Goal: Task Accomplishment & Management: Complete application form

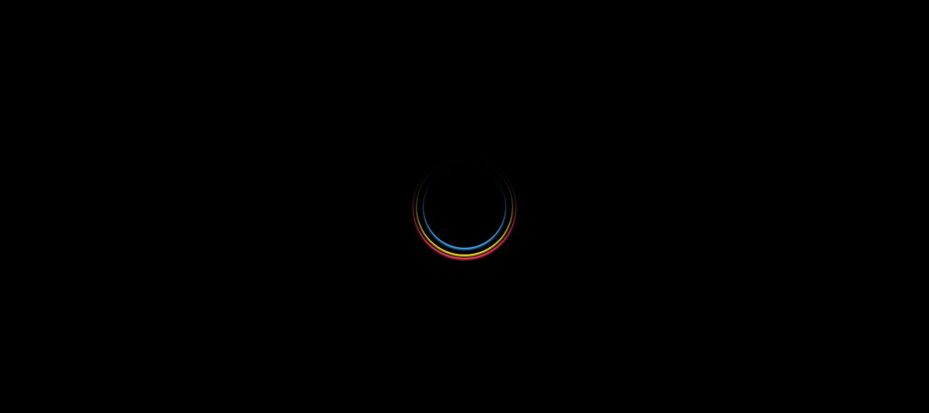
select select
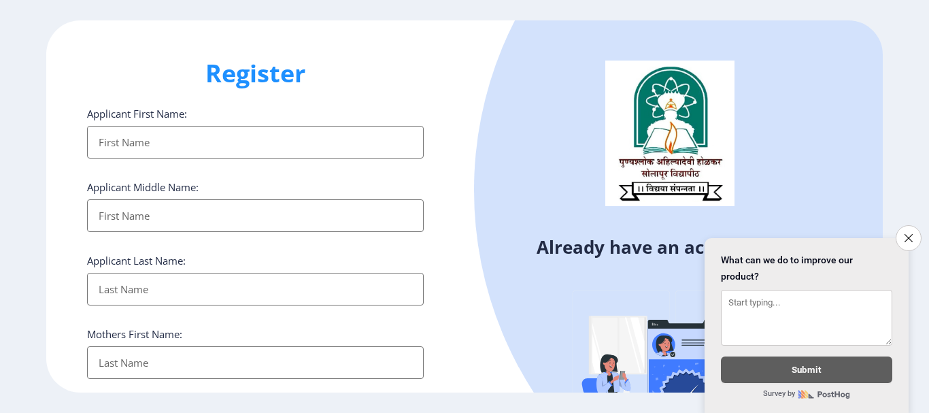
click at [118, 140] on input "Applicant First Name:" at bounding box center [255, 142] width 336 height 33
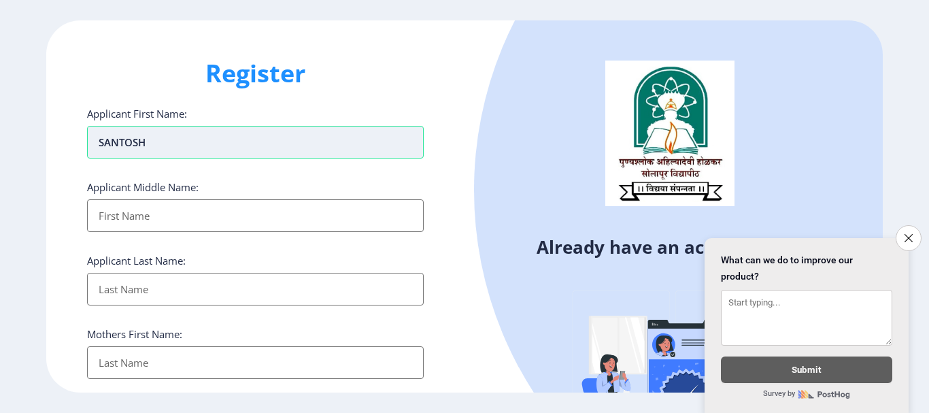
type input "sANTOSH"
type input "VILAS"
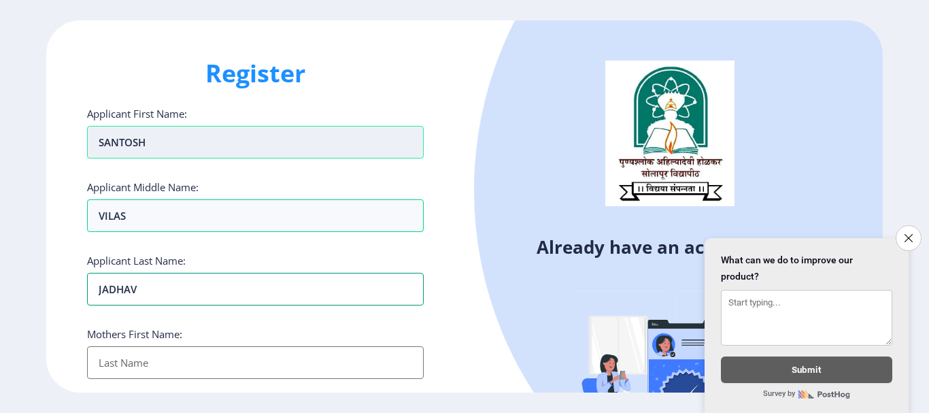
type input "JADHAV"
type input "[PERSON_NAME]"
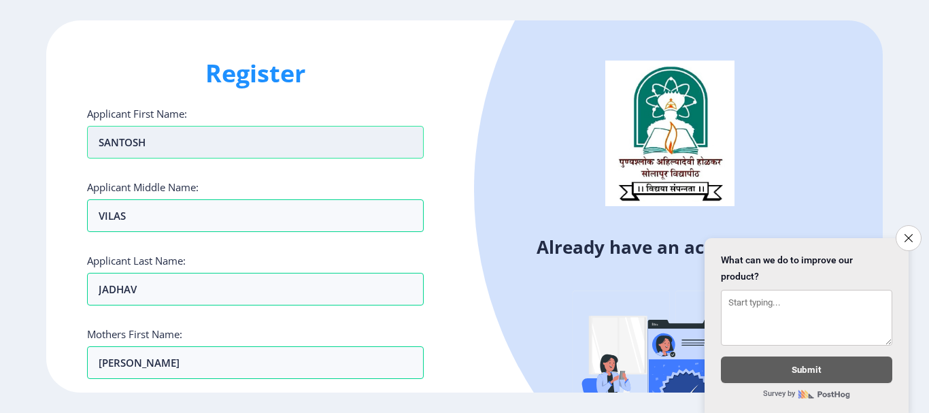
scroll to position [243, 0]
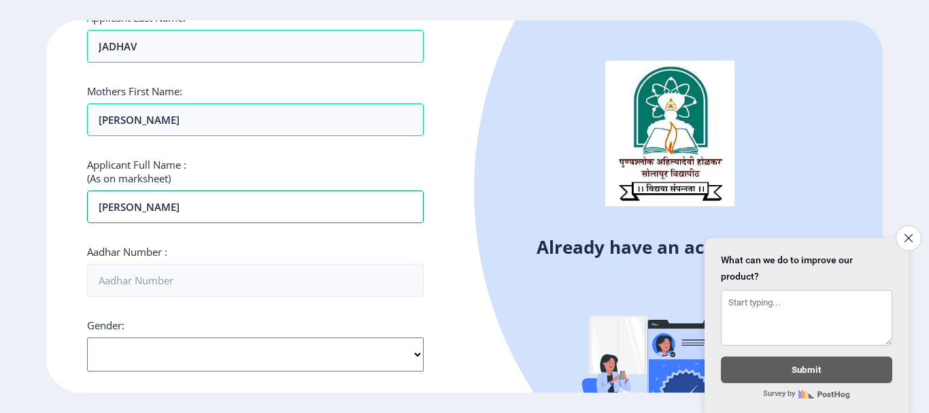
type input "[PERSON_NAME]"
type input "724077128423"
select select "[DEMOGRAPHIC_DATA]"
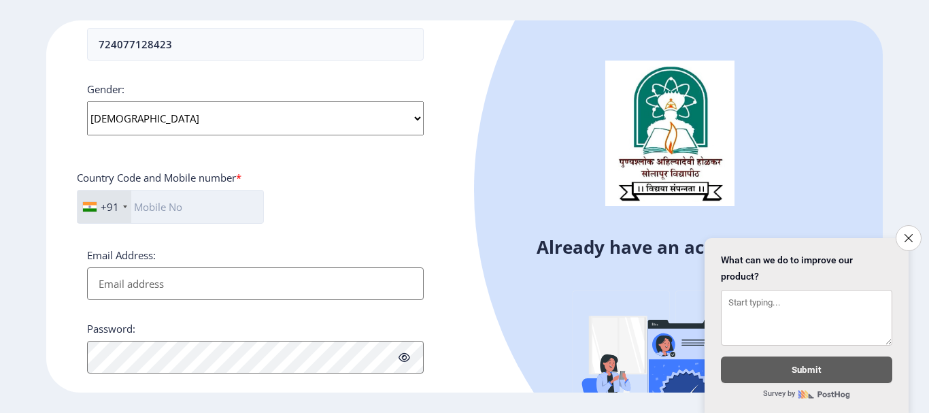
click at [182, 203] on input "text" at bounding box center [170, 207] width 187 height 34
type input "9890401189"
type input "S"
type input "[EMAIL_ADDRESS][DOMAIN_NAME]"
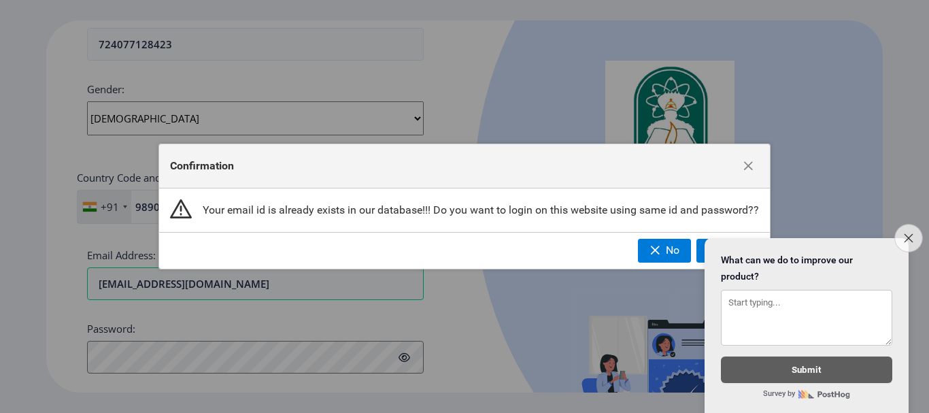
click at [912, 233] on icon "Close survey" at bounding box center [907, 237] width 9 height 9
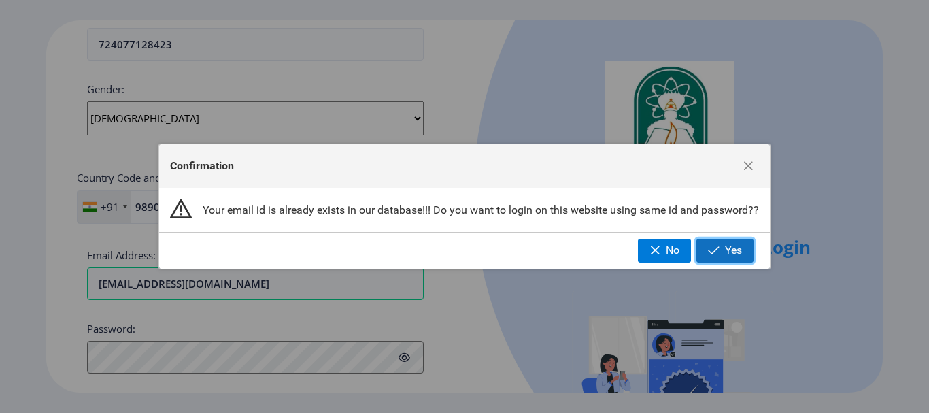
click at [732, 255] on span "Yes" at bounding box center [733, 250] width 17 height 12
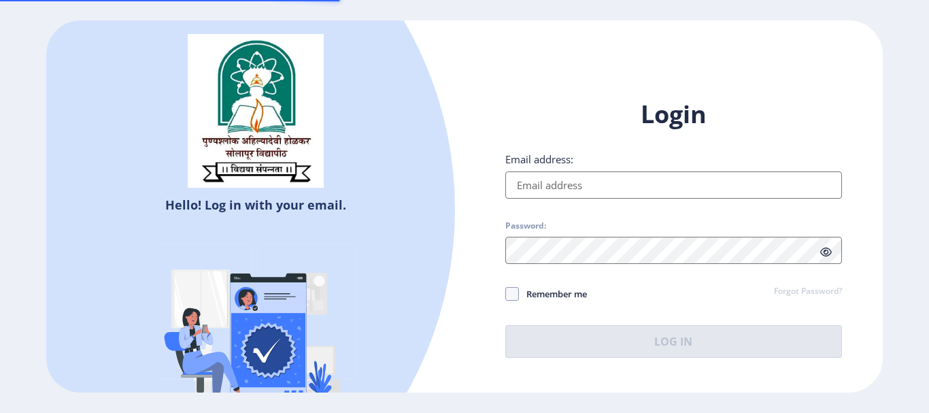
type input "[EMAIL_ADDRESS][DOMAIN_NAME]"
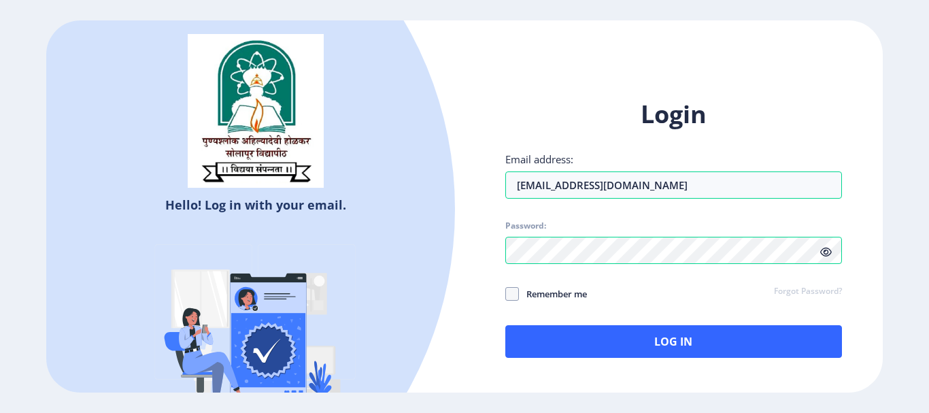
click at [828, 253] on icon at bounding box center [826, 252] width 12 height 10
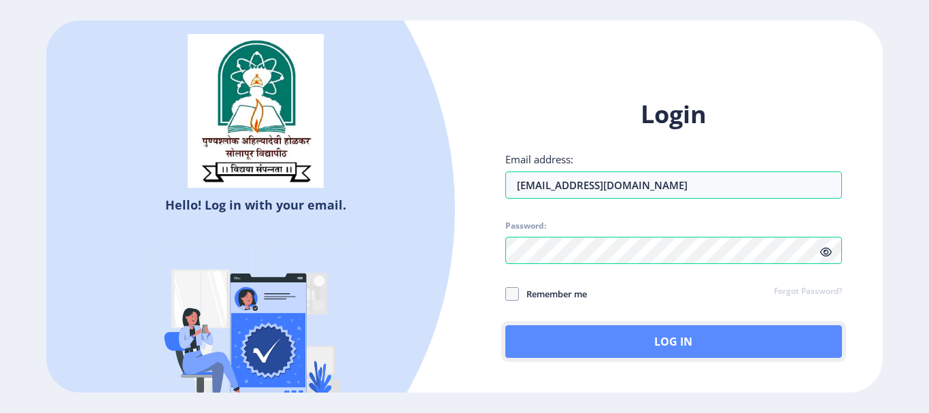
click at [654, 341] on button "Log In" at bounding box center [673, 341] width 336 height 33
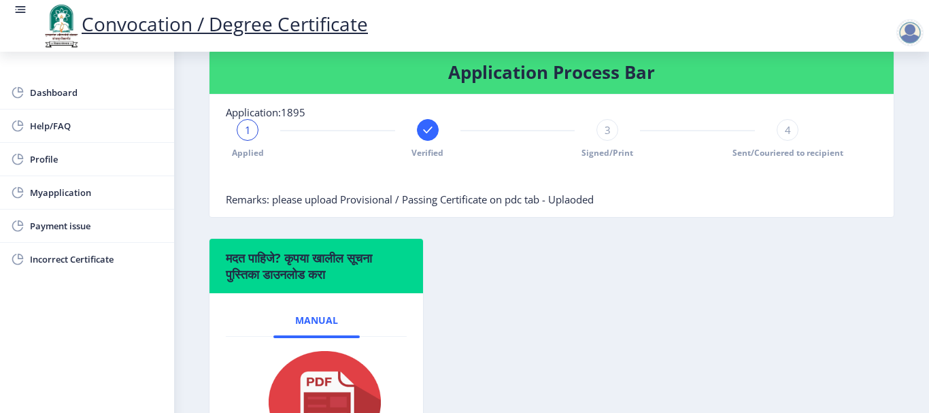
scroll to position [162, 0]
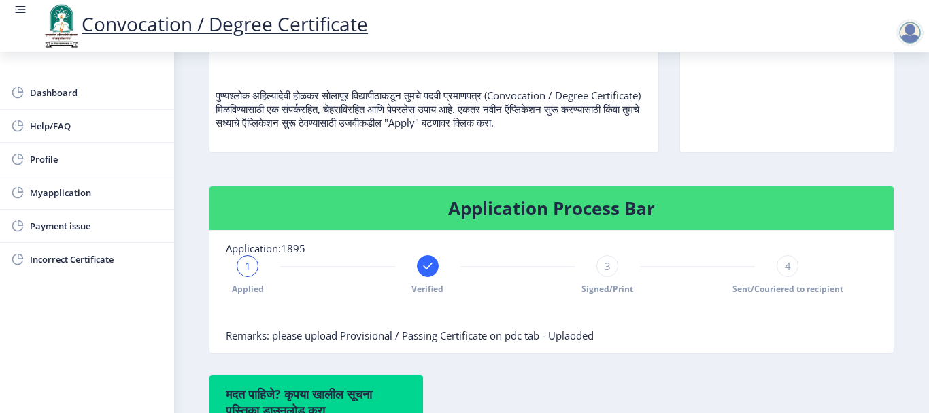
click at [602, 273] on div "3" at bounding box center [607, 266] width 22 height 22
click at [421, 269] on rect at bounding box center [428, 266] width 14 height 14
click at [421, 269] on div "2" at bounding box center [428, 266] width 22 height 22
click at [784, 271] on span "4" at bounding box center [787, 266] width 6 height 14
click at [784, 262] on span "4" at bounding box center [787, 266] width 6 height 14
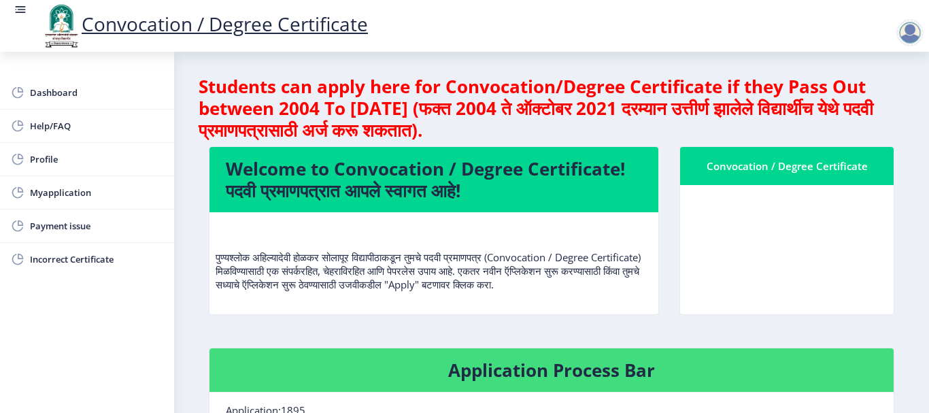
scroll to position [0, 0]
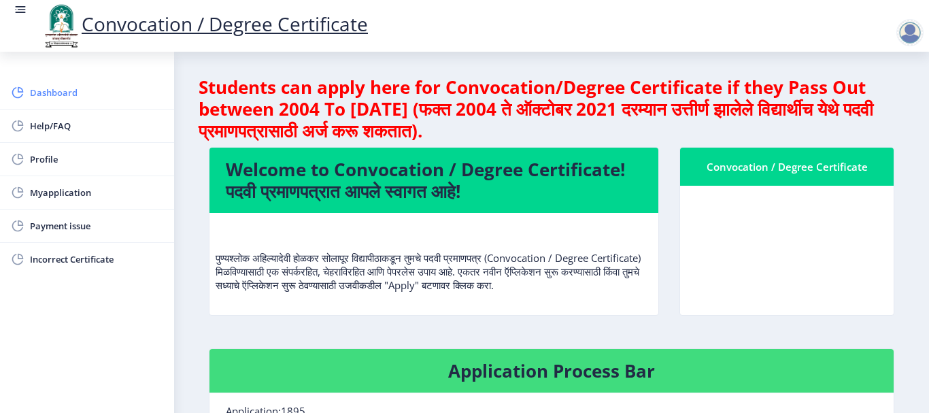
click at [56, 89] on span "Dashboard" at bounding box center [96, 92] width 133 height 16
click at [47, 156] on span "Profile" at bounding box center [96, 159] width 133 height 16
select select
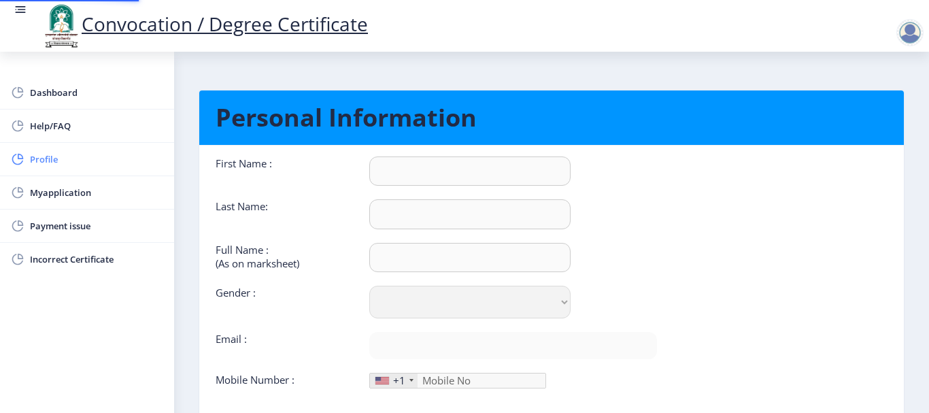
type input "Santosh"
type input "Jadhav"
type input "[PERSON_NAME]"
select select "[DEMOGRAPHIC_DATA]"
type input "[EMAIL_ADDRESS][DOMAIN_NAME]"
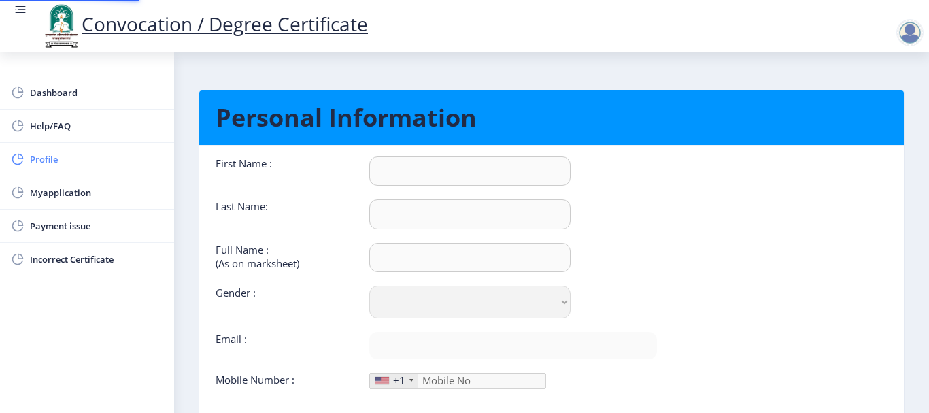
type input "9890401189"
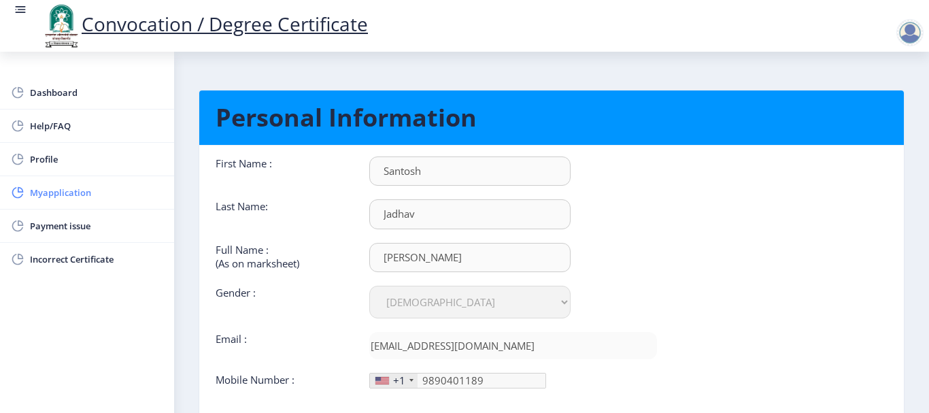
click at [44, 192] on span "Myapplication" at bounding box center [96, 192] width 133 height 16
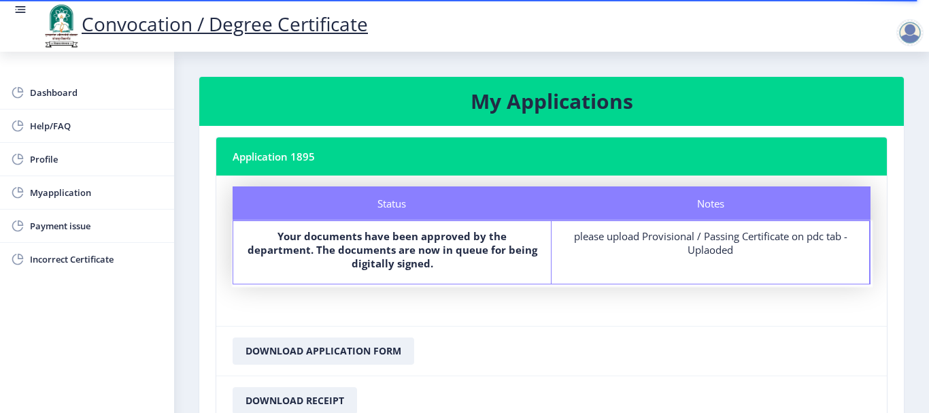
click at [758, 241] on div "please upload Provisional / Passing Certificate on pdc tab - Uplaoded" at bounding box center [710, 242] width 293 height 27
click at [698, 254] on div "please upload Provisional / Passing Certificate on pdc tab - Uplaoded" at bounding box center [710, 242] width 293 height 27
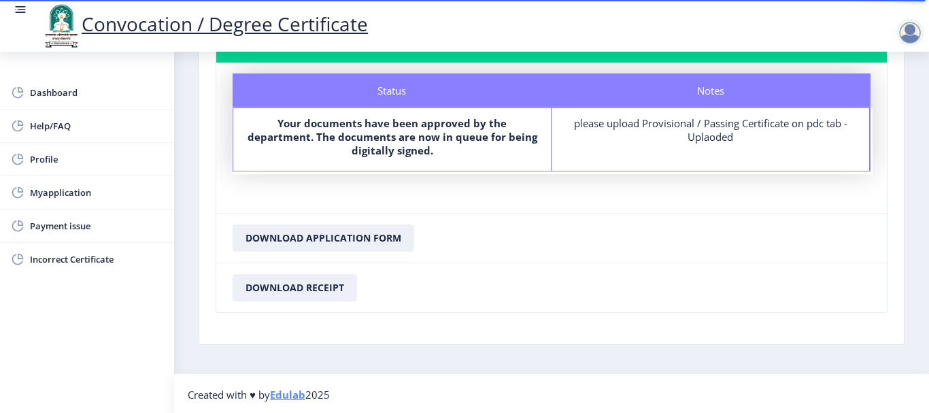
scroll to position [115, 0]
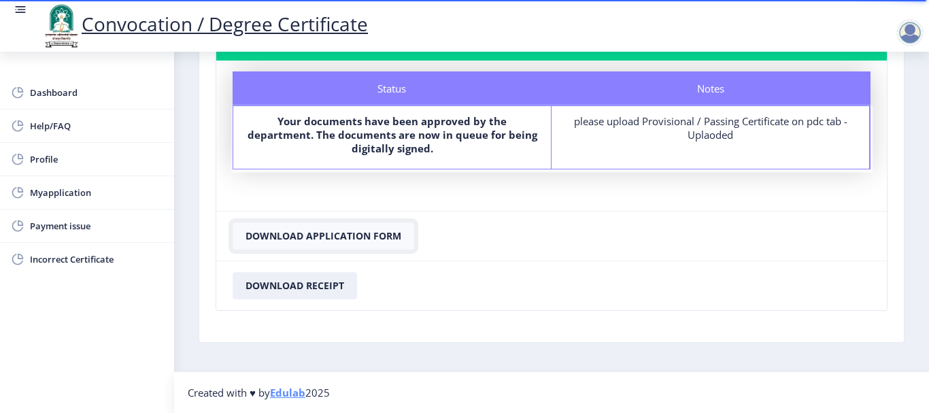
click at [334, 237] on button "Download Application Form" at bounding box center [322, 235] width 181 height 27
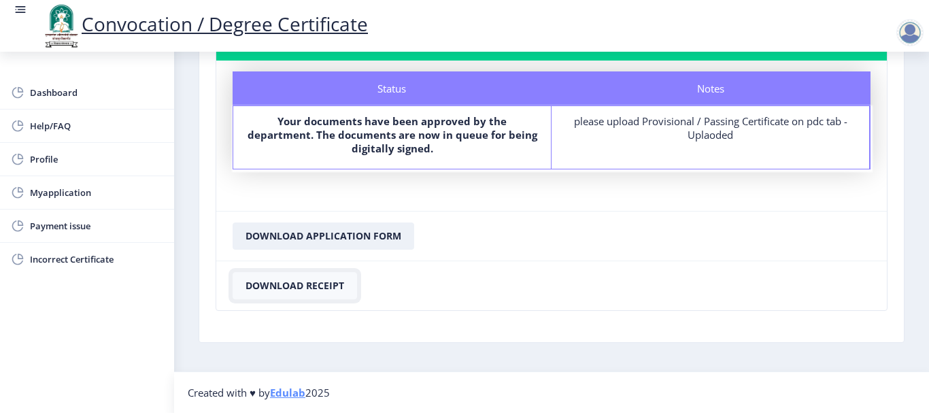
click at [285, 286] on button "Download Receipt" at bounding box center [294, 285] width 124 height 27
click at [322, 240] on button "Download Application Form" at bounding box center [322, 235] width 181 height 27
